Goal: Task Accomplishment & Management: Manage account settings

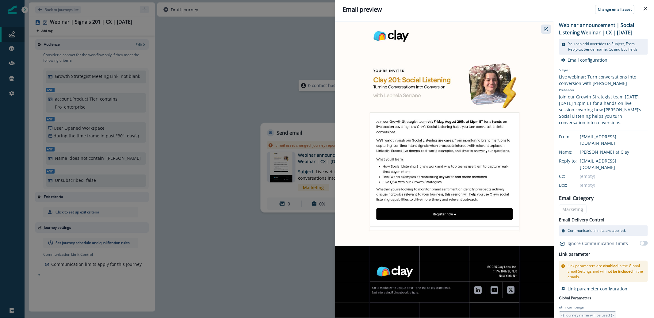
click at [546, 31] on icon "button" at bounding box center [546, 29] width 4 height 4
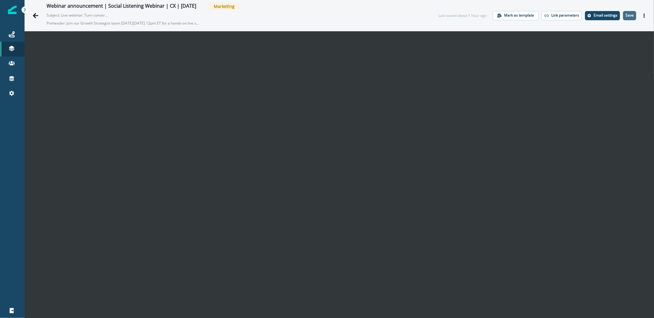
click at [623, 18] on button "Save" at bounding box center [629, 15] width 13 height 9
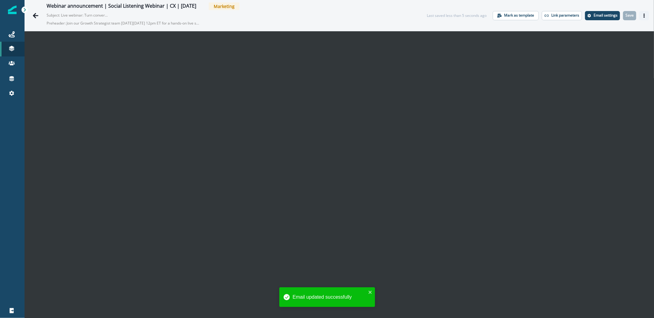
click at [642, 17] on icon "Actions" at bounding box center [644, 16] width 4 height 4
click at [618, 57] on button "Send test email" at bounding box center [610, 52] width 68 height 11
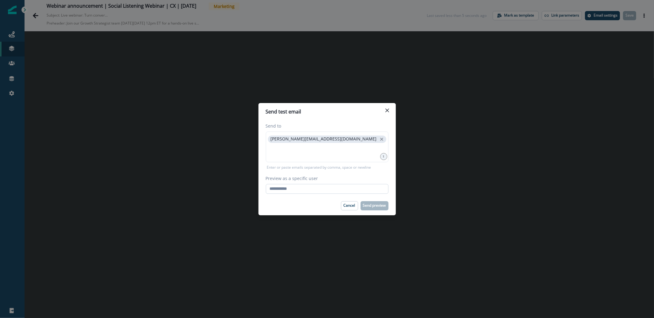
click at [323, 191] on input "Preview as a specific user" at bounding box center [327, 189] width 123 height 10
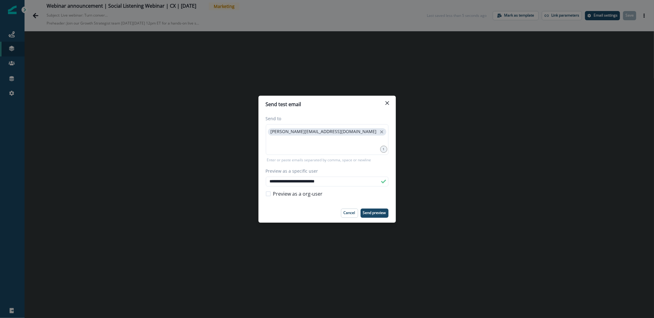
type input "**********"
click at [380, 223] on div "**********" at bounding box center [327, 159] width 654 height 318
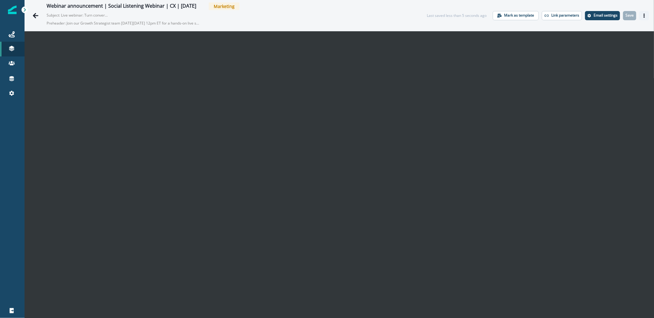
click at [642, 14] on icon "Actions" at bounding box center [644, 16] width 4 height 4
click at [608, 51] on button "Send test email" at bounding box center [610, 52] width 68 height 11
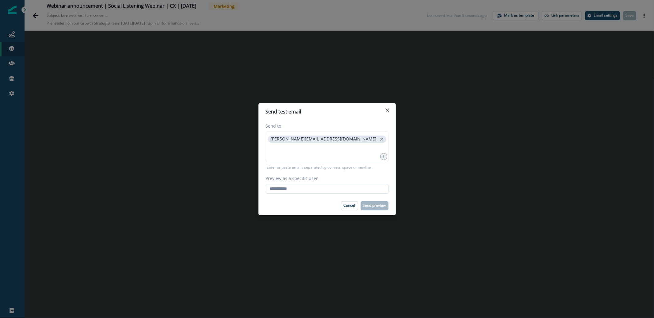
click at [346, 188] on input "Preview as a specific user" at bounding box center [327, 189] width 123 height 10
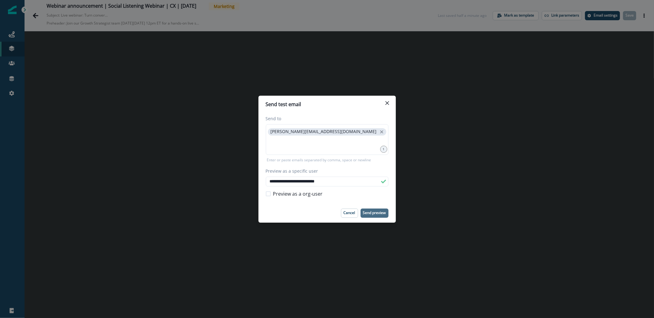
type input "**********"
click at [374, 215] on button "Send preview" at bounding box center [375, 213] width 28 height 9
click at [384, 101] on button "Close" at bounding box center [388, 103] width 10 height 10
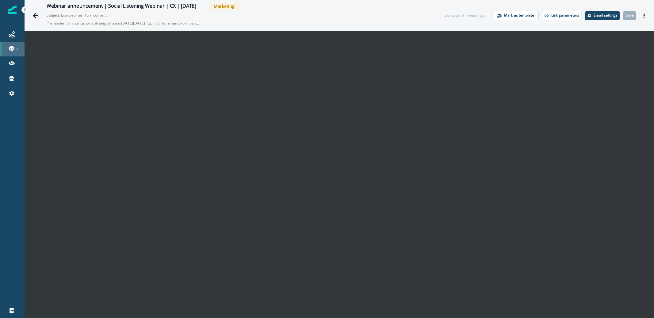
click at [2, 42] on link at bounding box center [12, 49] width 25 height 15
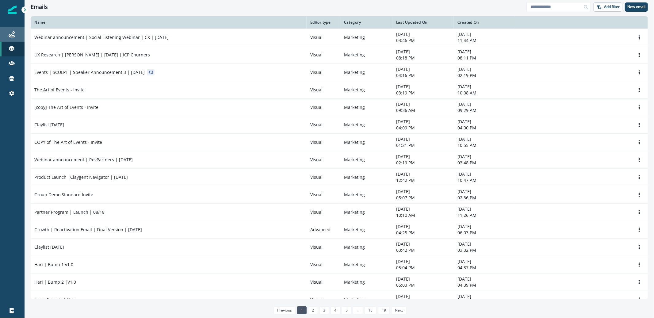
click at [11, 38] on link "Journeys" at bounding box center [12, 34] width 25 height 15
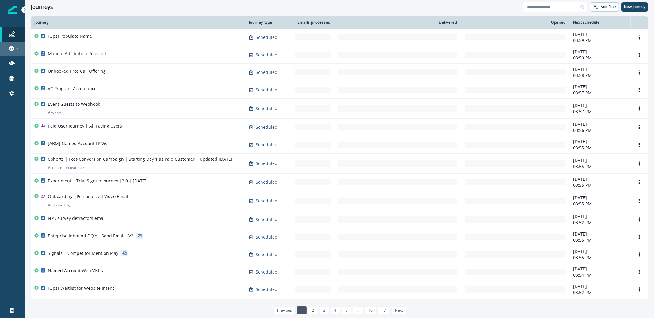
click at [11, 48] on icon at bounding box center [12, 48] width 6 height 6
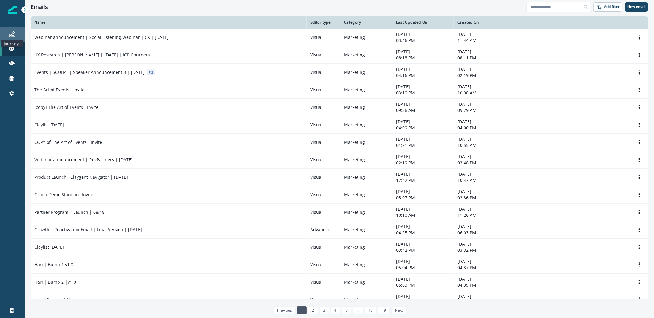
click at [13, 37] on icon at bounding box center [12, 34] width 6 height 6
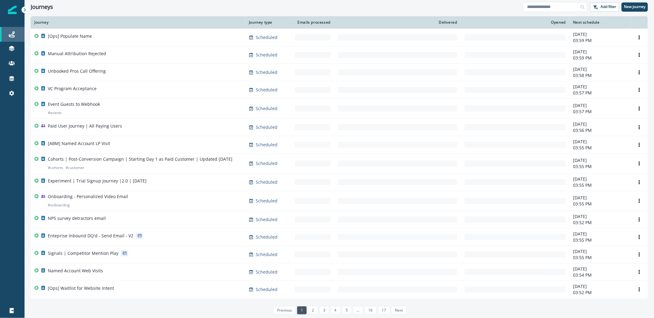
click at [15, 41] on link "Journeys" at bounding box center [12, 34] width 25 height 15
click at [17, 33] on div "Journeys" at bounding box center [12, 34] width 20 height 7
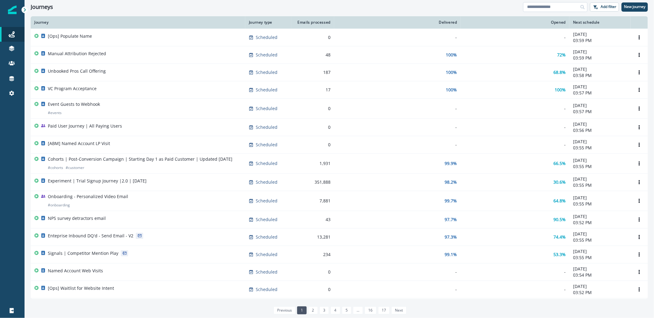
click at [550, 6] on input at bounding box center [555, 7] width 64 height 10
type input "**"
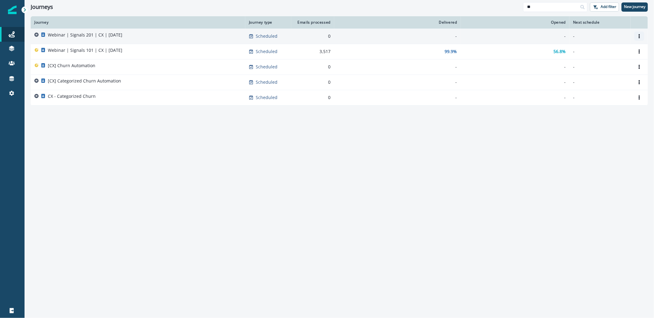
click at [640, 37] on icon "Options" at bounding box center [640, 36] width 4 height 4
click at [186, 40] on div "Webinar | Signals 201 | CX | [DATE]" at bounding box center [137, 36] width 207 height 9
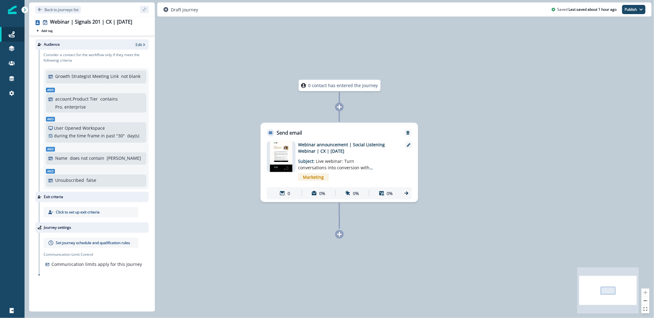
click at [286, 151] on img at bounding box center [281, 156] width 23 height 31
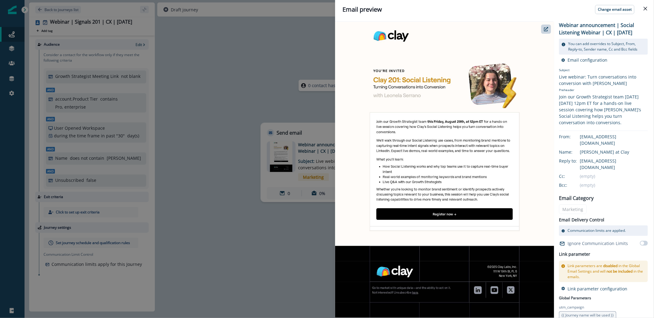
click at [248, 56] on div "Email preview Change email asset Webinar announcement | Social Listening Webina…" at bounding box center [327, 159] width 654 height 318
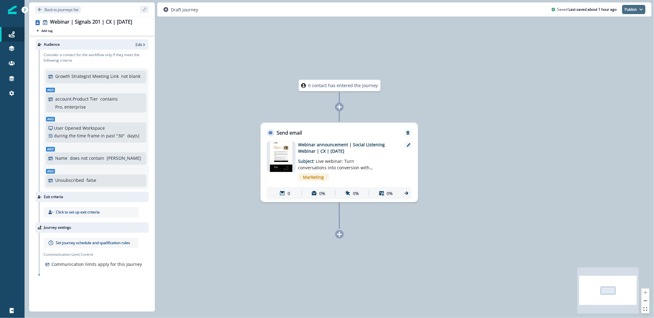
click at [636, 6] on button "Publish" at bounding box center [634, 9] width 23 height 9
click at [631, 18] on div "as active journey as inactive journey" at bounding box center [611, 31] width 69 height 28
click at [632, 20] on button "as active journey" at bounding box center [611, 24] width 68 height 11
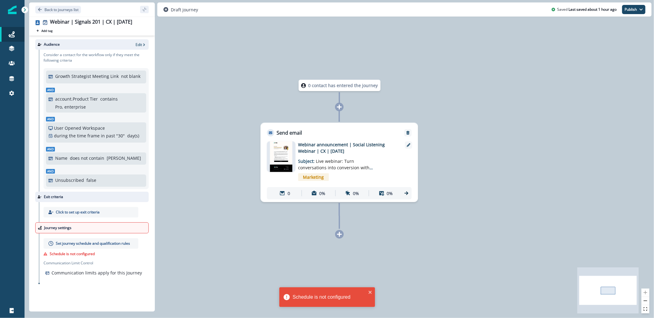
click at [72, 252] on p "Schedule is not configured" at bounding box center [72, 254] width 45 height 6
click at [71, 244] on p "Set journey schedule and qualification rules" at bounding box center [93, 244] width 74 height 6
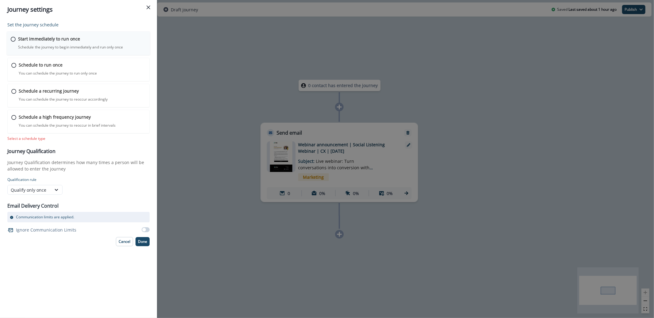
click at [56, 44] on div "Start immediately to run once Schedule the journey to begin immediately and run…" at bounding box center [82, 43] width 128 height 14
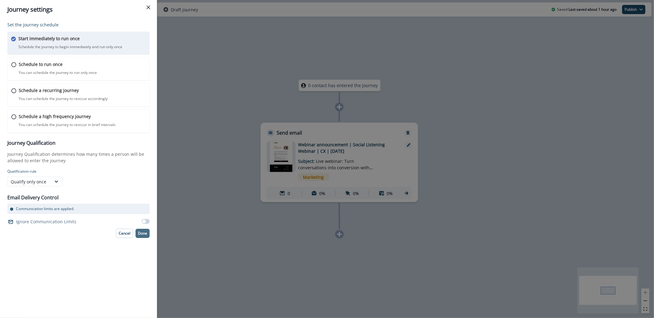
click at [145, 235] on p "Done" at bounding box center [142, 233] width 9 height 4
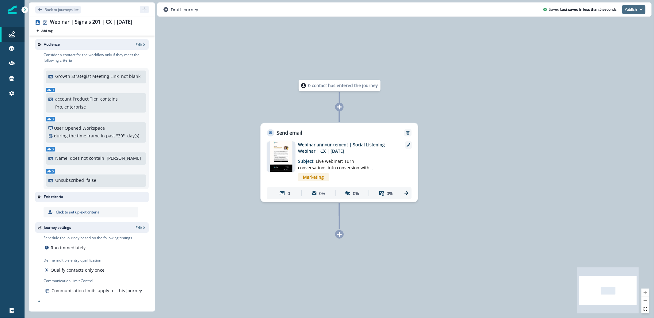
click at [628, 10] on button "Publish" at bounding box center [634, 9] width 23 height 9
click at [619, 25] on button "as active journey" at bounding box center [611, 24] width 68 height 11
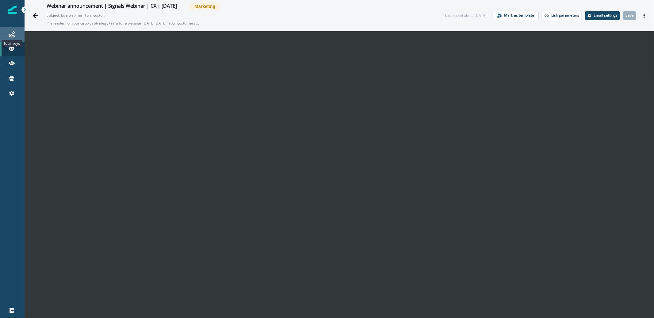
click at [13, 36] on icon at bounding box center [12, 34] width 6 height 6
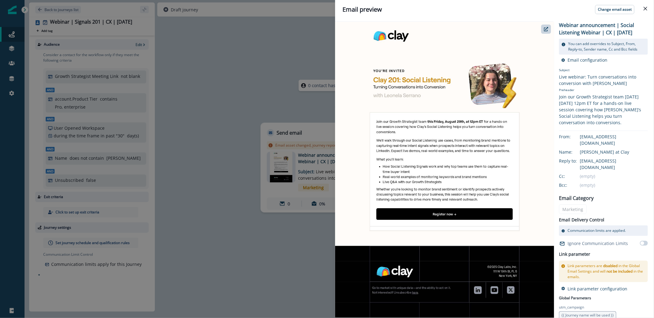
click at [283, 61] on div "Email preview Change email asset Webinar announcement | Social Listening Webina…" at bounding box center [327, 159] width 654 height 318
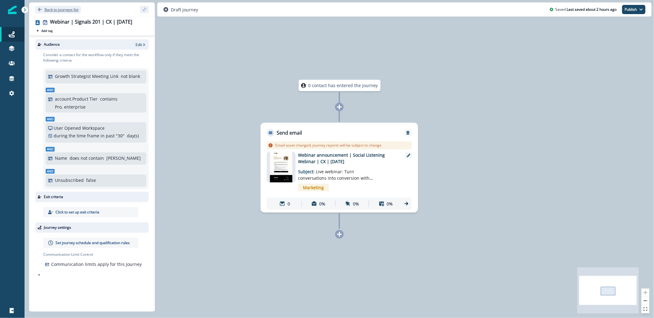
click at [68, 9] on p "Back to journeys list" at bounding box center [61, 9] width 34 height 5
